Goal: Task Accomplishment & Management: Use online tool/utility

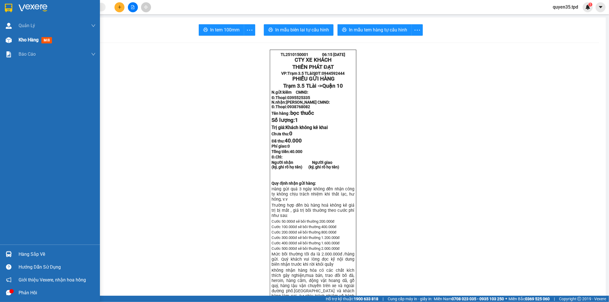
click at [21, 40] on span "Kho hàng" at bounding box center [29, 39] width 20 height 5
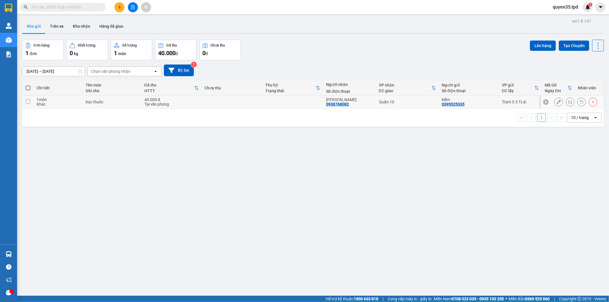
click at [27, 102] on input "checkbox" at bounding box center [28, 101] width 4 height 4
checkbox input "true"
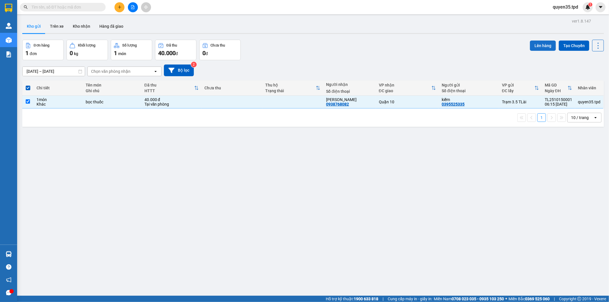
click at [542, 44] on button "Lên hàng" at bounding box center [543, 46] width 26 height 10
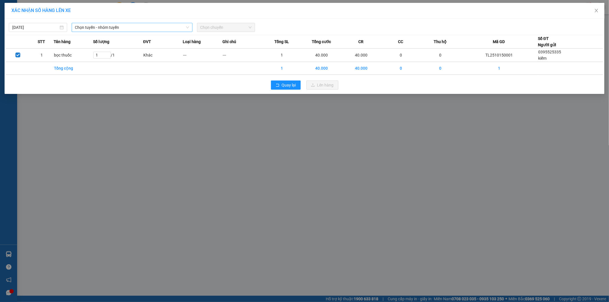
click at [152, 27] on span "Chọn tuyến - nhóm tuyến" at bounding box center [132, 27] width 114 height 9
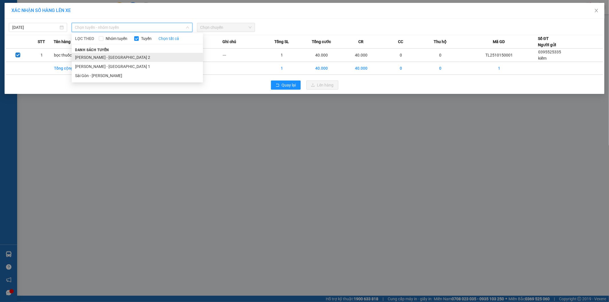
click at [135, 55] on li "[PERSON_NAME] - [GEOGRAPHIC_DATA] 2" at bounding box center [137, 57] width 131 height 9
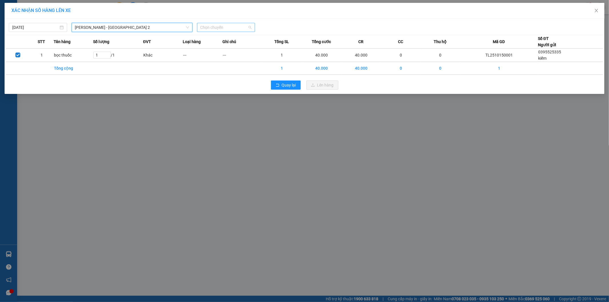
click at [222, 30] on span "Chọn chuyến" at bounding box center [225, 27] width 51 height 9
type input "07"
click at [242, 50] on div "Thêm chuyến " 07:00 "" at bounding box center [227, 48] width 61 height 10
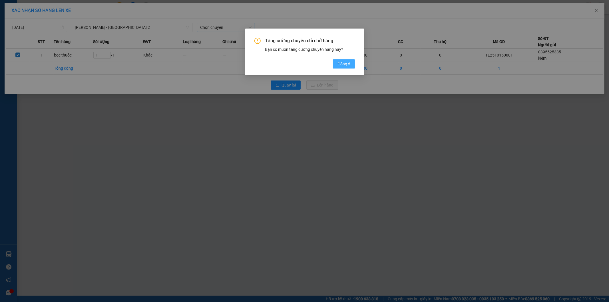
click at [348, 67] on span "Đồng ý" at bounding box center [343, 64] width 13 height 6
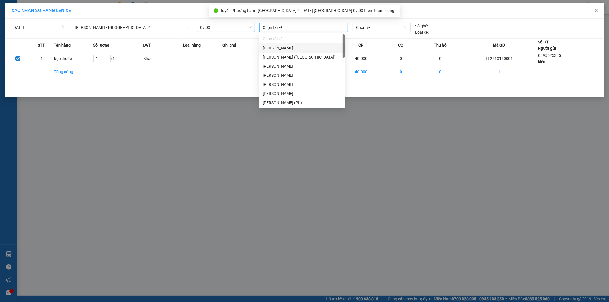
click at [298, 29] on div at bounding box center [304, 27] width 86 height 7
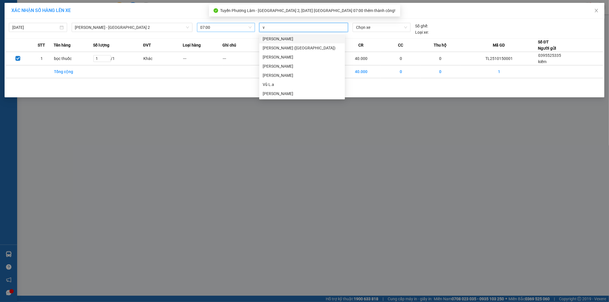
type input "vu"
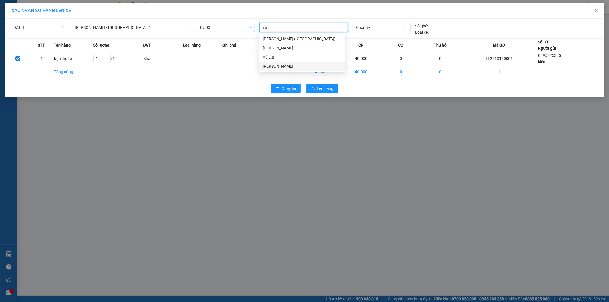
click at [276, 69] on div "[PERSON_NAME]" at bounding box center [302, 66] width 79 height 6
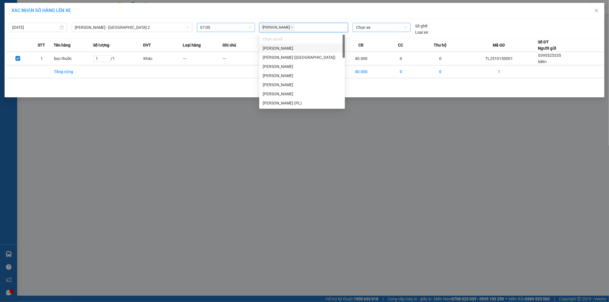
click at [370, 28] on span "Chọn xe" at bounding box center [381, 27] width 51 height 9
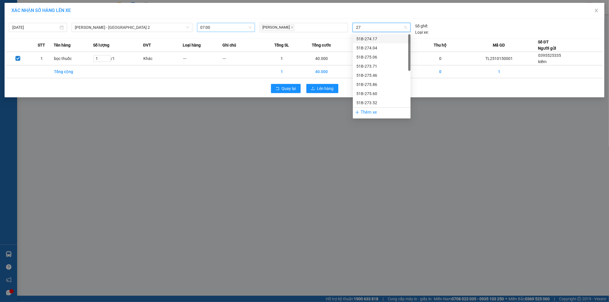
type input "275"
click at [374, 47] on div "51B-275.46" at bounding box center [381, 48] width 51 height 6
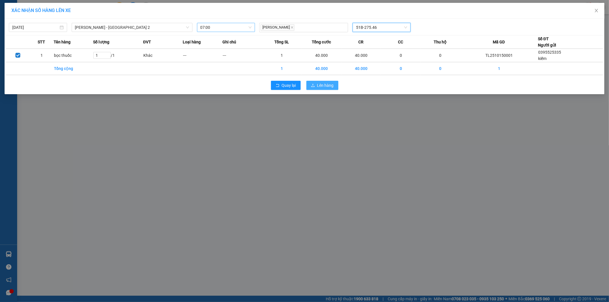
click at [324, 87] on span "Lên hàng" at bounding box center [325, 85] width 17 height 6
